Goal: Find specific page/section: Find specific page/section

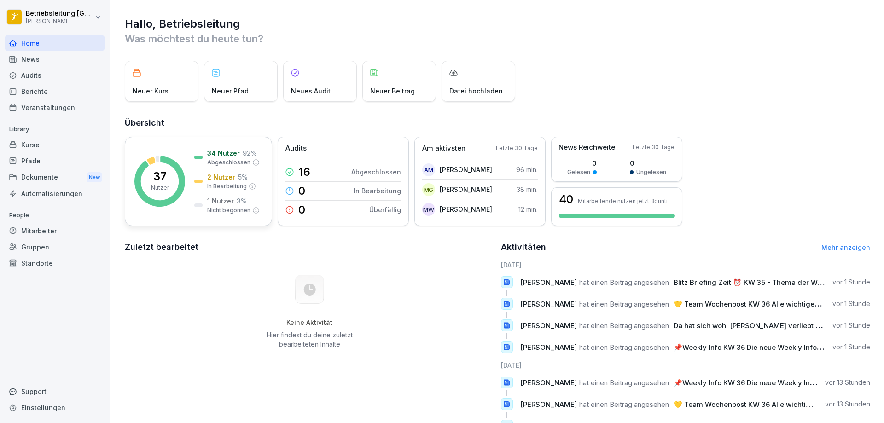
click at [157, 167] on rect at bounding box center [159, 181] width 51 height 51
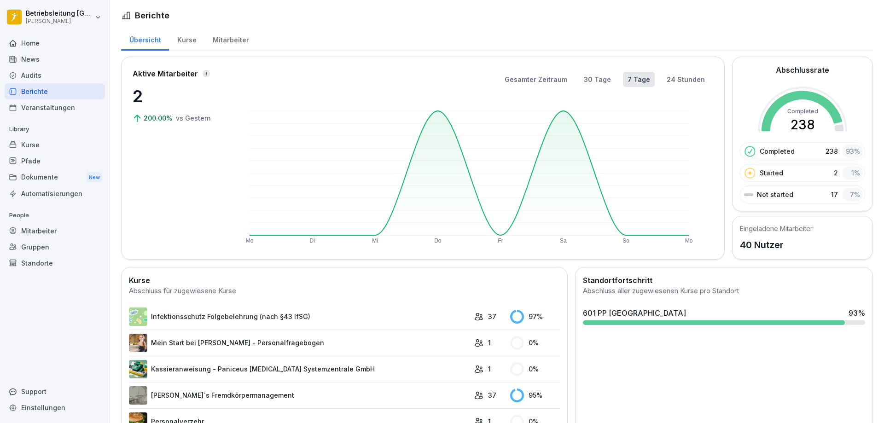
click at [850, 192] on div "7 %" at bounding box center [852, 194] width 20 height 13
click at [776, 193] on p "Not started" at bounding box center [775, 195] width 36 height 10
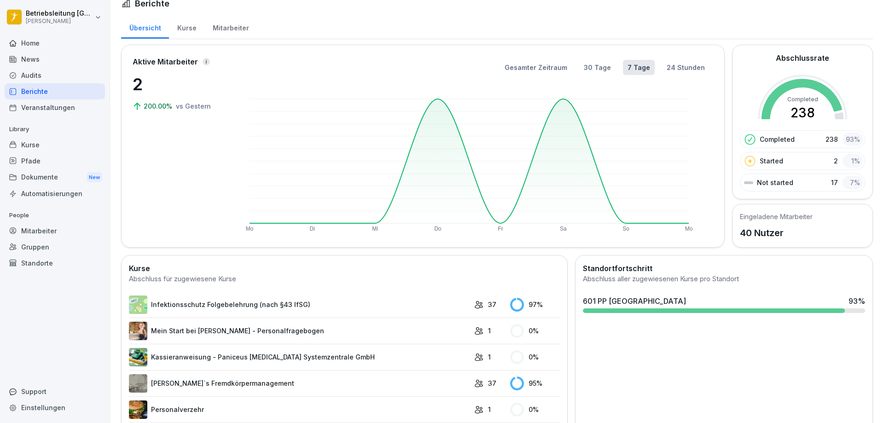
scroll to position [46, 0]
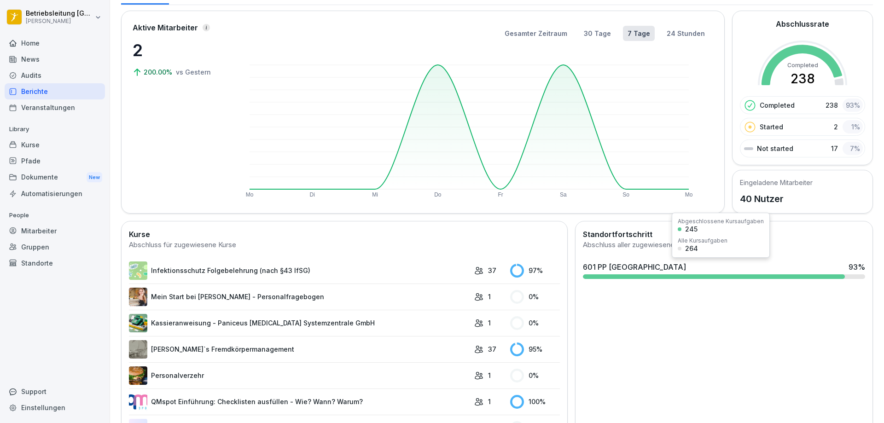
click at [653, 277] on div at bounding box center [714, 276] width 262 height 5
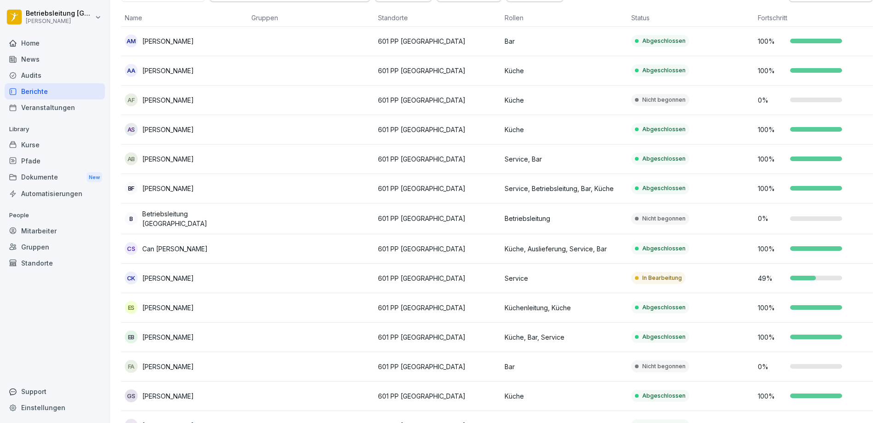
scroll to position [92, 0]
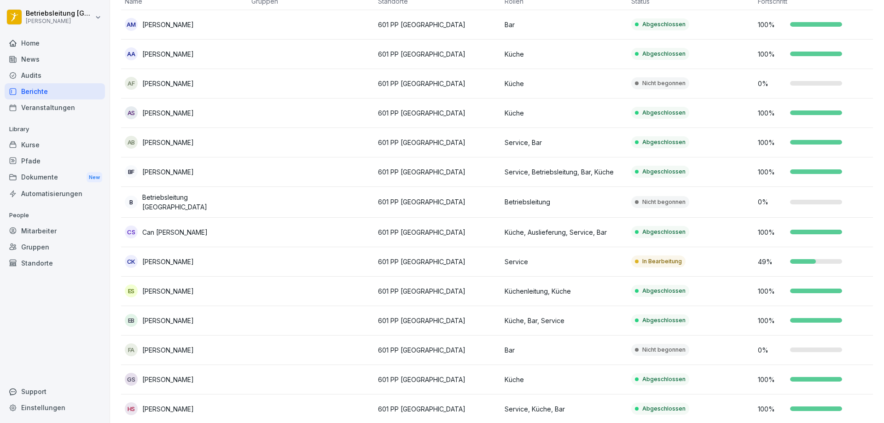
click at [665, 261] on p "In Bearbeitung" at bounding box center [662, 261] width 40 height 8
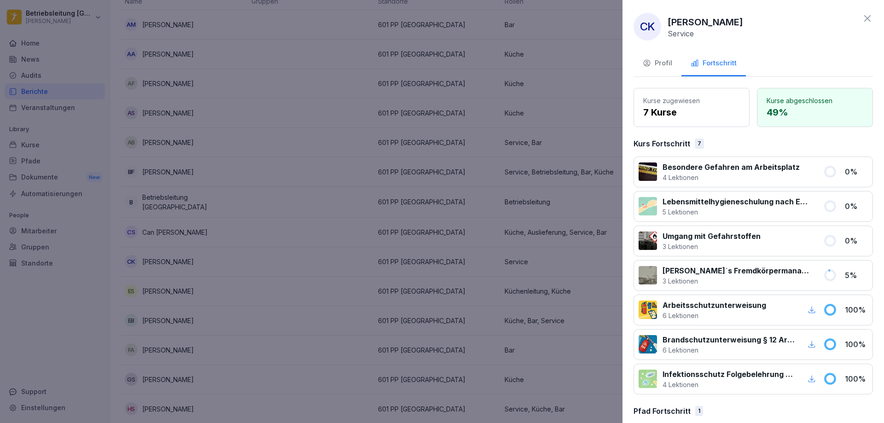
click at [666, 62] on div "Profil" at bounding box center [656, 63] width 29 height 11
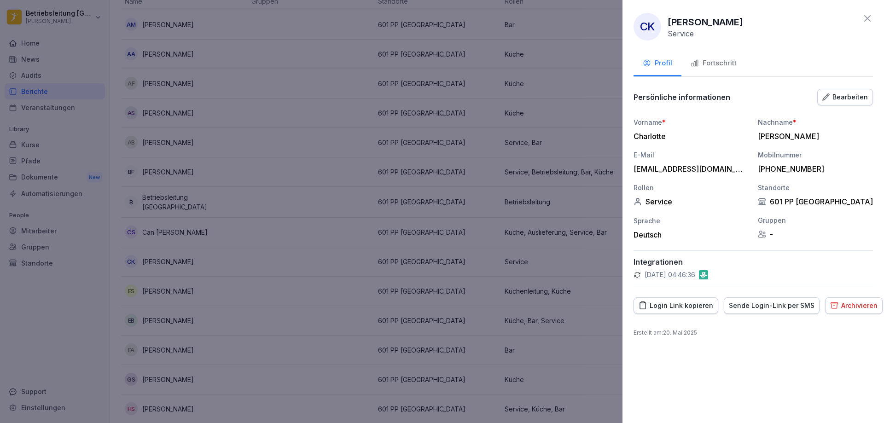
click at [844, 306] on div "Archivieren" at bounding box center [853, 306] width 47 height 10
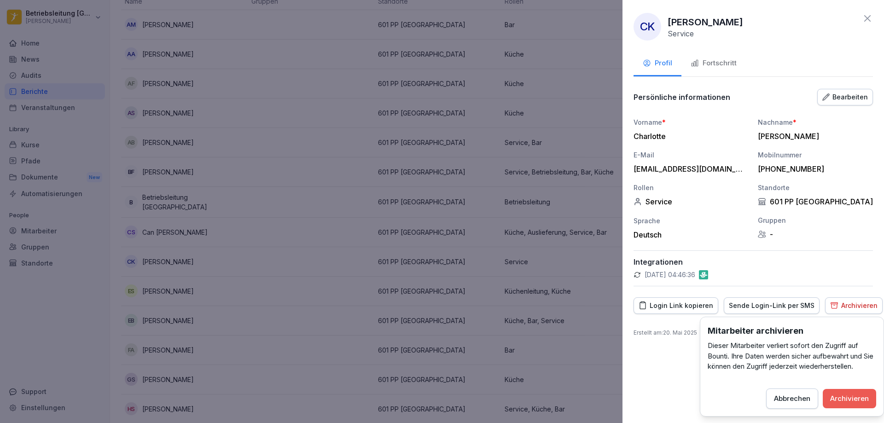
click at [845, 398] on div "Archivieren" at bounding box center [849, 398] width 39 height 10
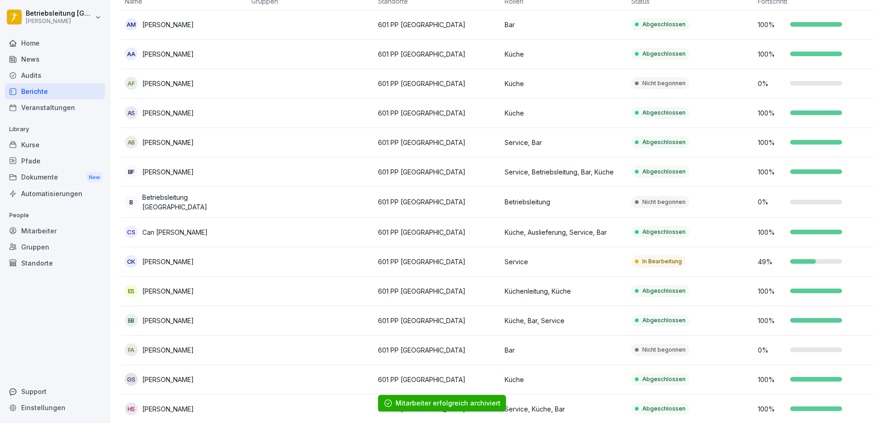
scroll to position [0, 0]
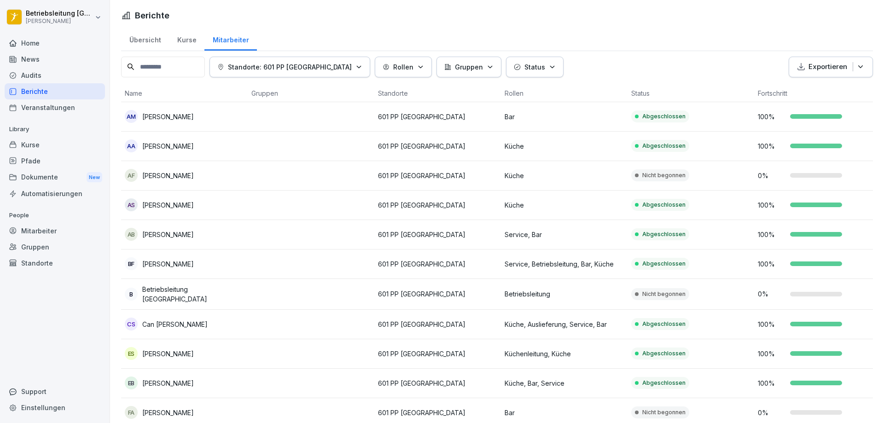
click at [62, 89] on div "Berichte" at bounding box center [55, 91] width 100 height 16
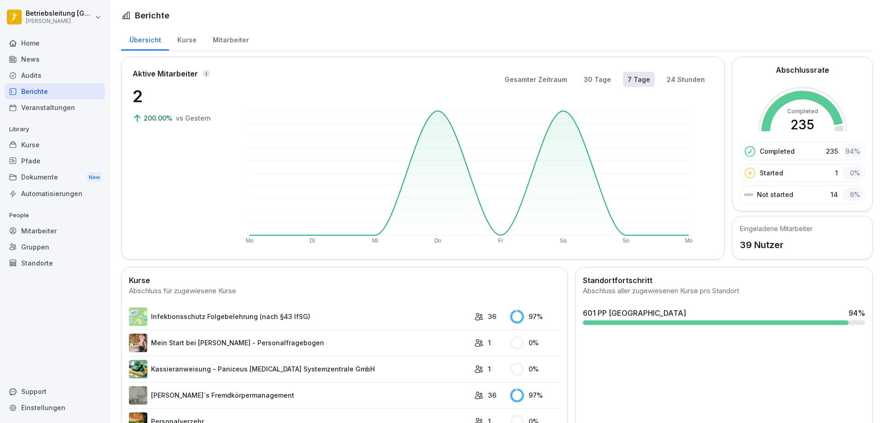
click at [53, 44] on div "Home" at bounding box center [55, 43] width 100 height 16
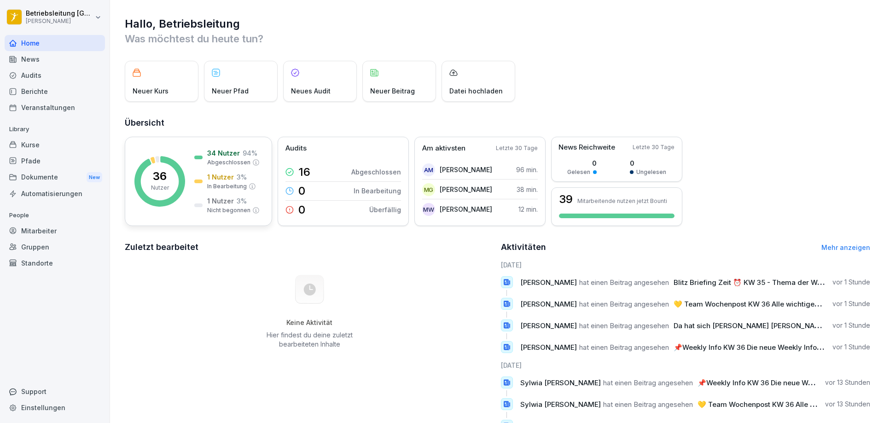
click at [180, 158] on rect at bounding box center [159, 181] width 51 height 51
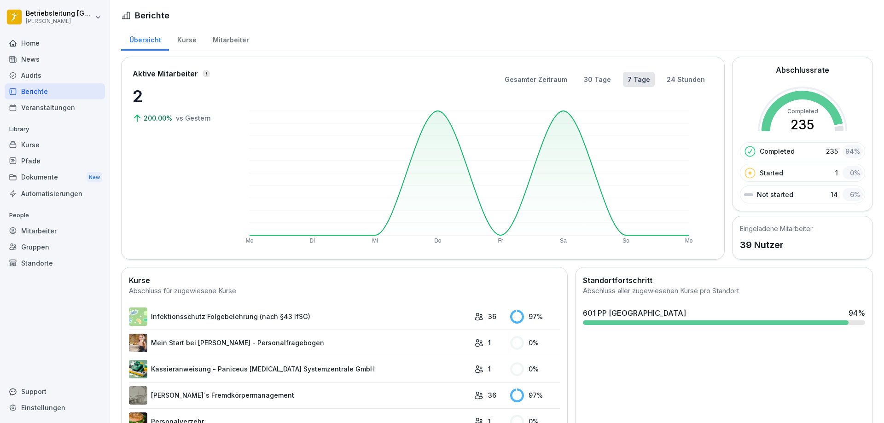
click at [842, 193] on div "6 %" at bounding box center [852, 194] width 20 height 13
click at [796, 79] on div "Abschlussrate Completed 235 Completed 235 94 % Started 1 0 % Not started 14 6 %" at bounding box center [802, 133] width 125 height 139
click at [752, 320] on div at bounding box center [716, 322] width 266 height 5
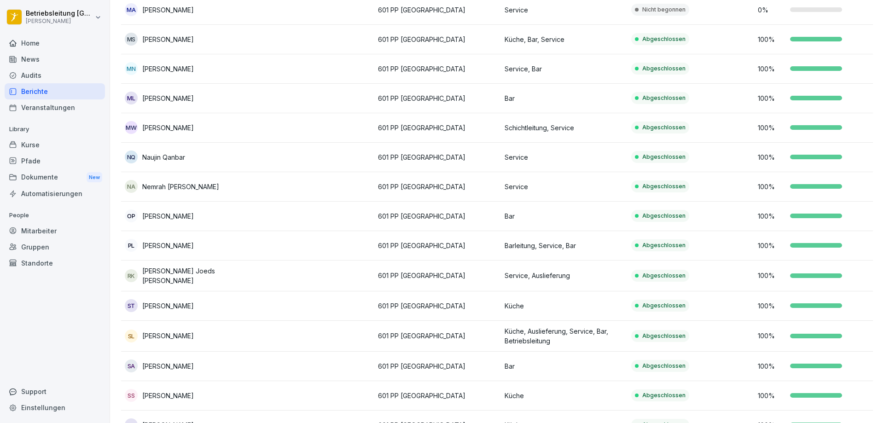
scroll to position [782, 0]
